Goal: Information Seeking & Learning: Learn about a topic

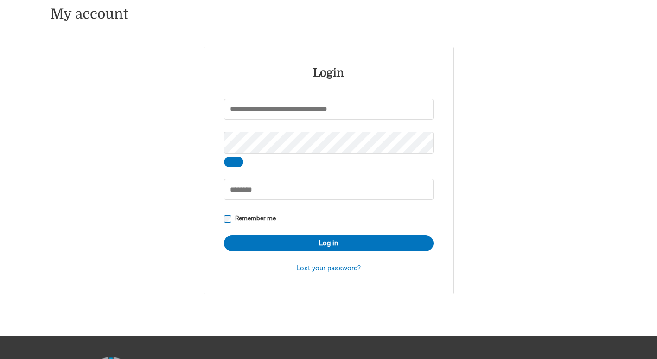
scroll to position [116, 0]
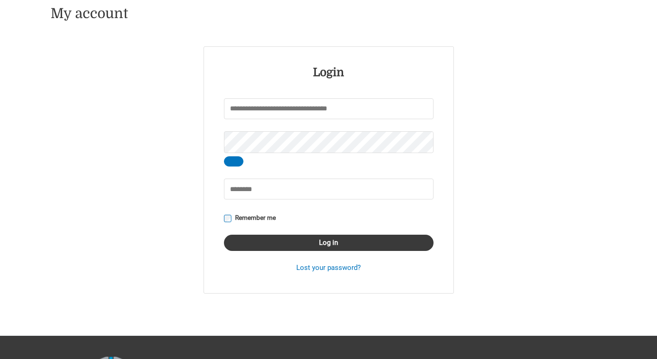
type input "*****"
click at [316, 243] on button "Log in" at bounding box center [329, 243] width 210 height 16
click at [321, 245] on button "Log in" at bounding box center [329, 243] width 210 height 16
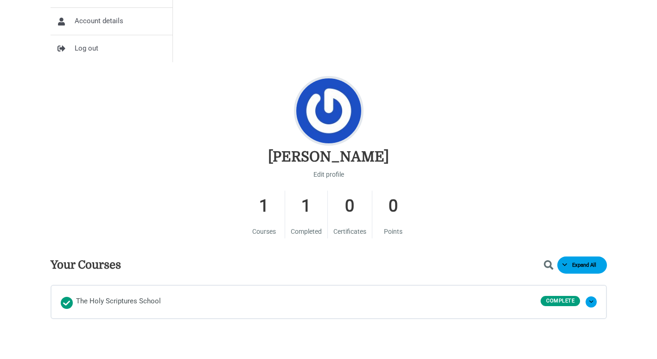
scroll to position [322, 0]
click at [120, 300] on span "The Holy Scriptures School" at bounding box center [118, 302] width 85 height 14
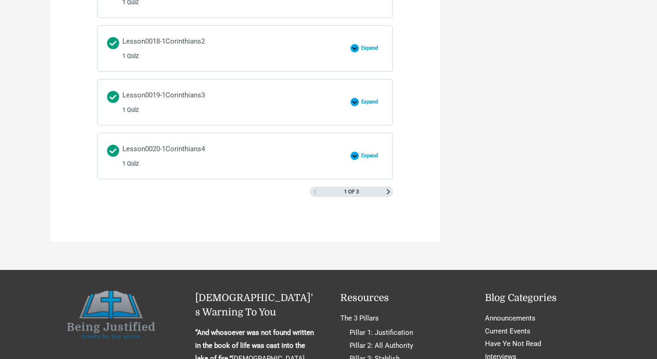
scroll to position [1397, 0]
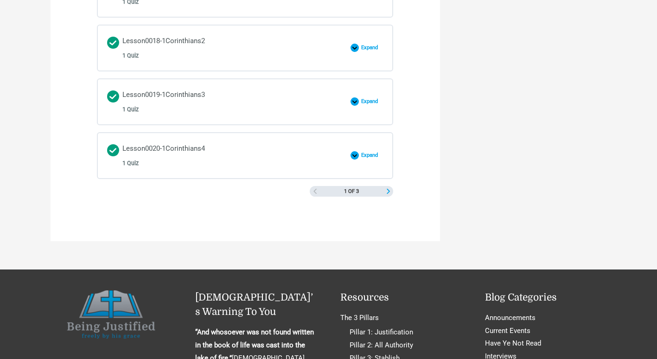
click at [390, 190] on span "Next Page" at bounding box center [388, 191] width 5 height 5
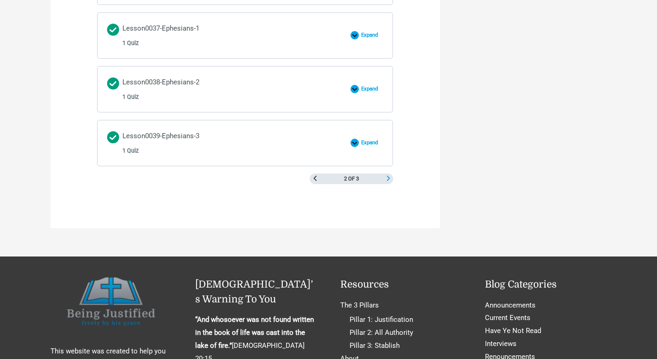
click at [391, 177] on span "Next Page" at bounding box center [388, 178] width 5 height 5
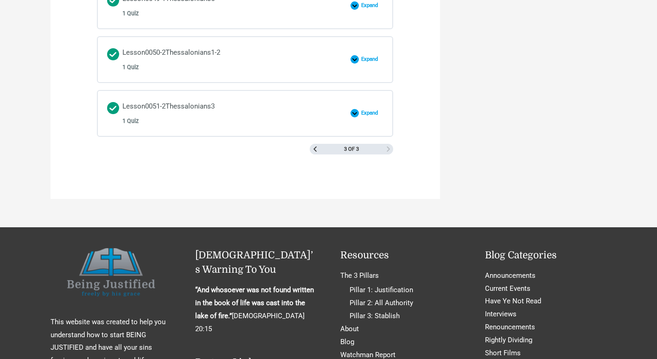
scroll to position [1004, 0]
